Goal: Information Seeking & Learning: Find specific fact

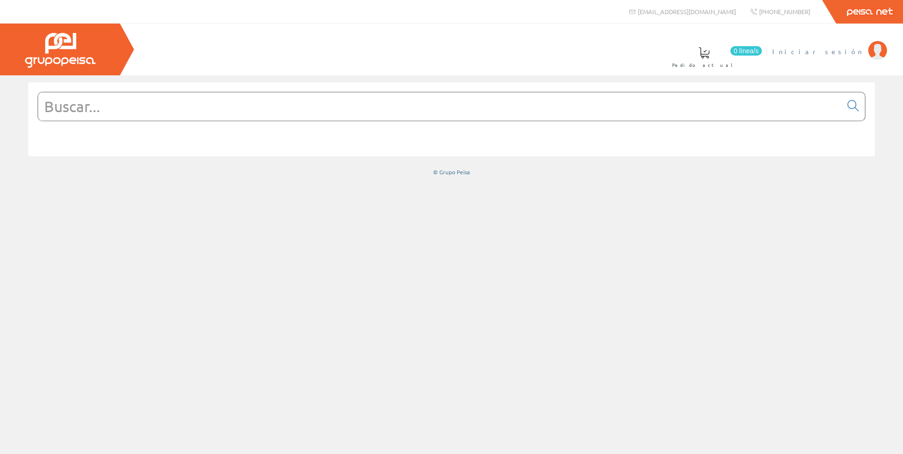
click at [836, 51] on span "Iniciar sesión" at bounding box center [818, 51] width 91 height 9
click at [492, 112] on input "text" at bounding box center [440, 106] width 804 height 28
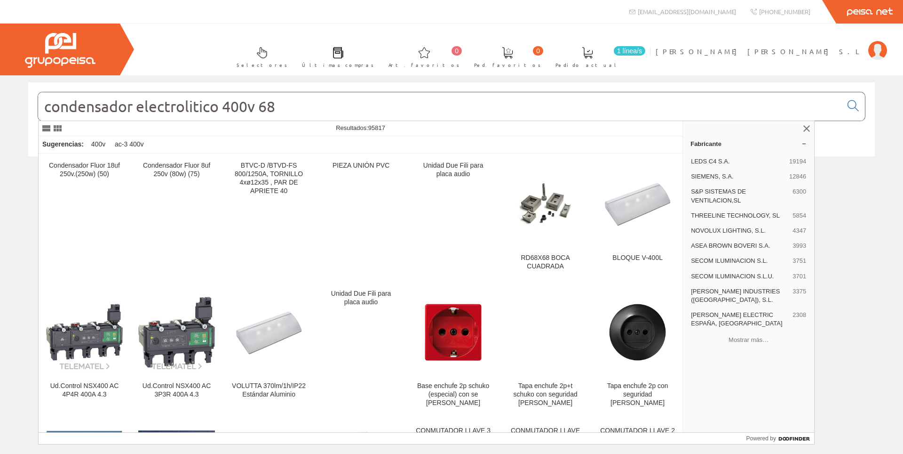
type input "condensador electrolitico 400v 680"
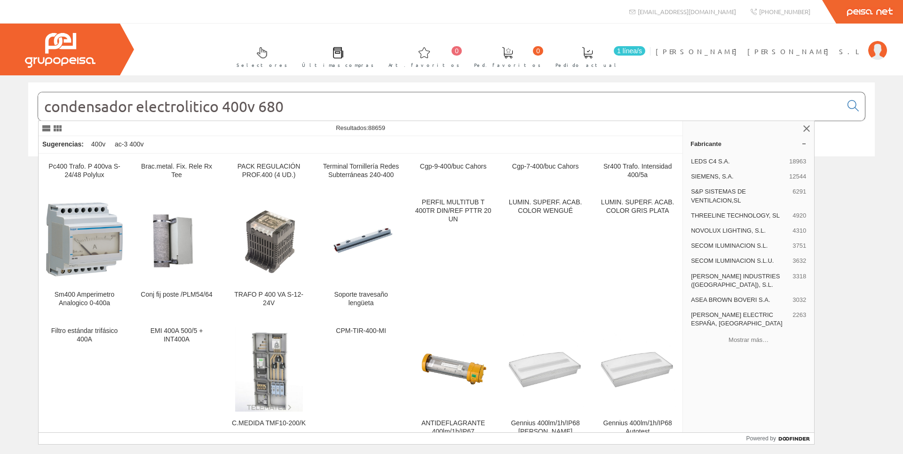
scroll to position [1882, 0]
